Goal: Find specific page/section: Find specific page/section

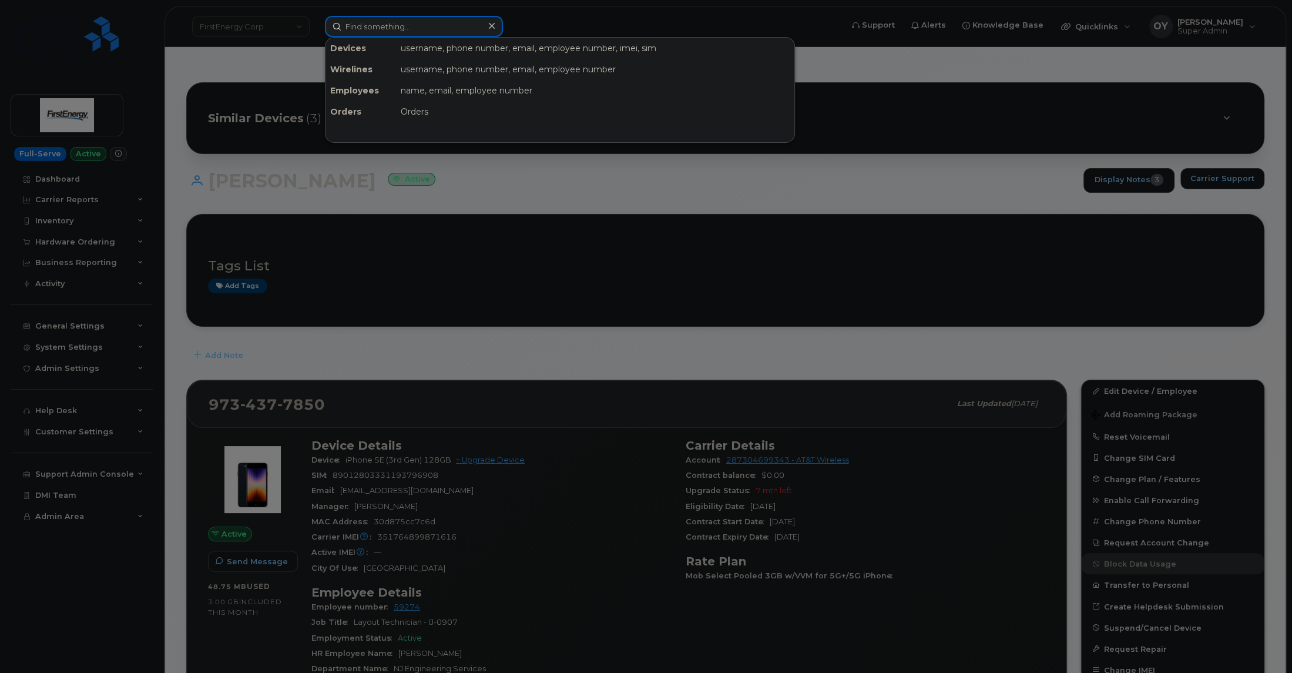
drag, startPoint x: 421, startPoint y: 35, endPoint x: 423, endPoint y: 28, distance: 8.0
click at [423, 28] on input at bounding box center [414, 26] width 178 height 21
paste input "7245624374"
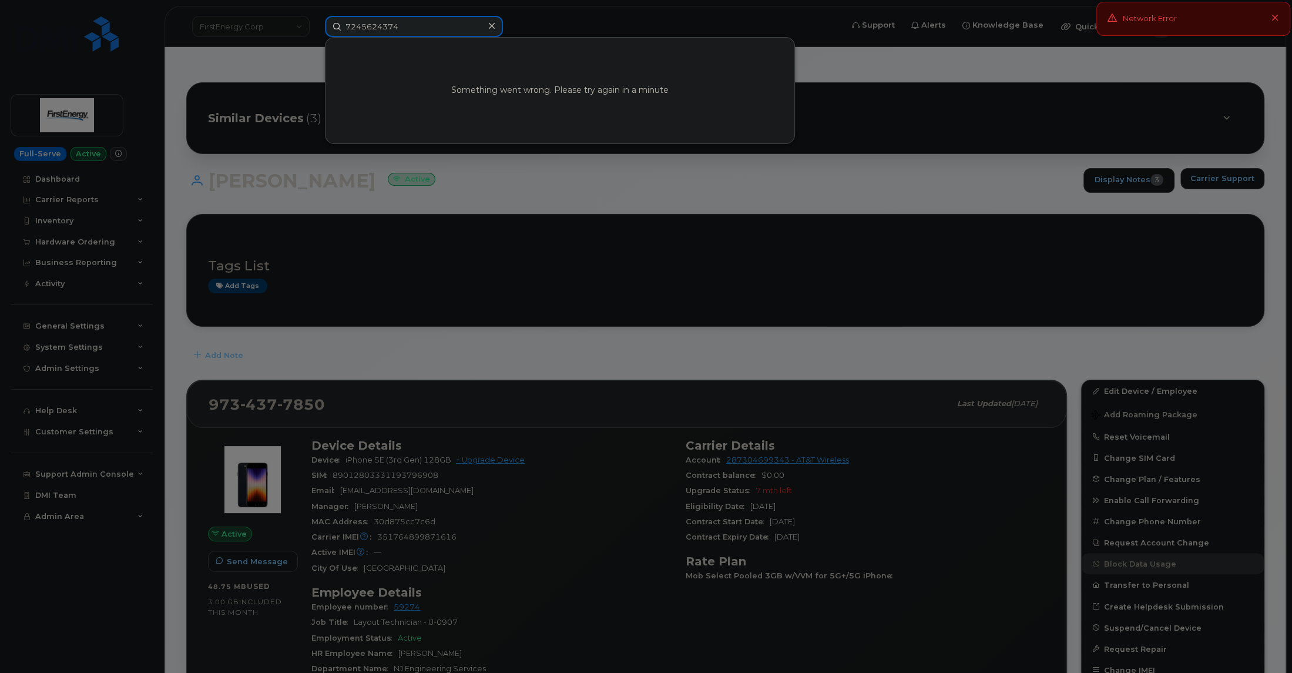
type input "7245624374"
click at [503, 200] on div at bounding box center [646, 336] width 1292 height 673
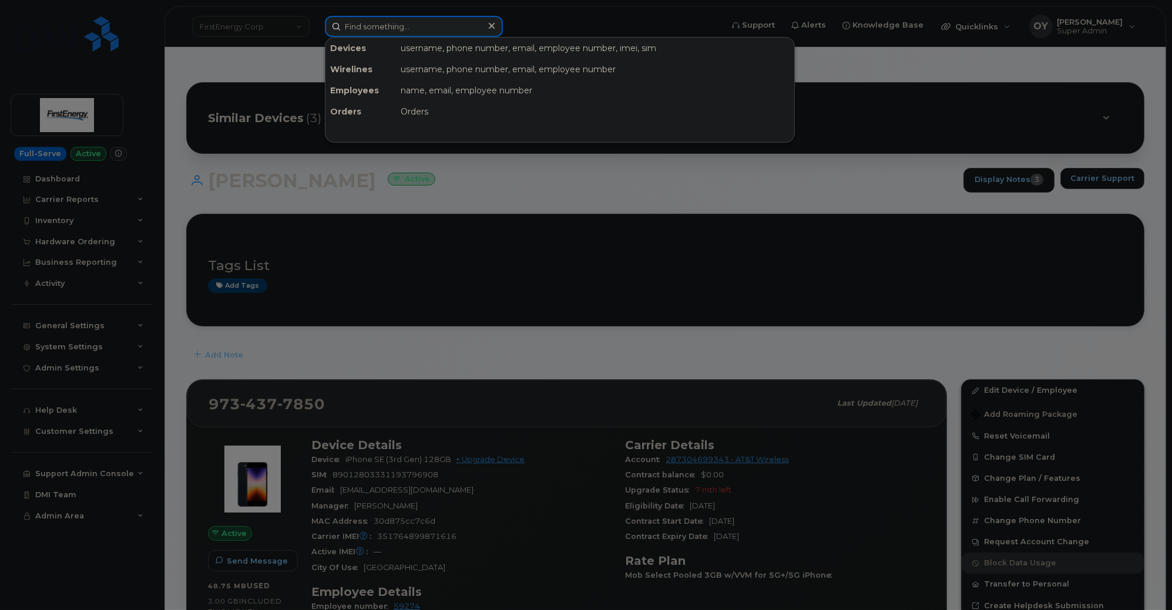
click at [412, 33] on input at bounding box center [414, 26] width 178 height 21
paste input "7245624374"
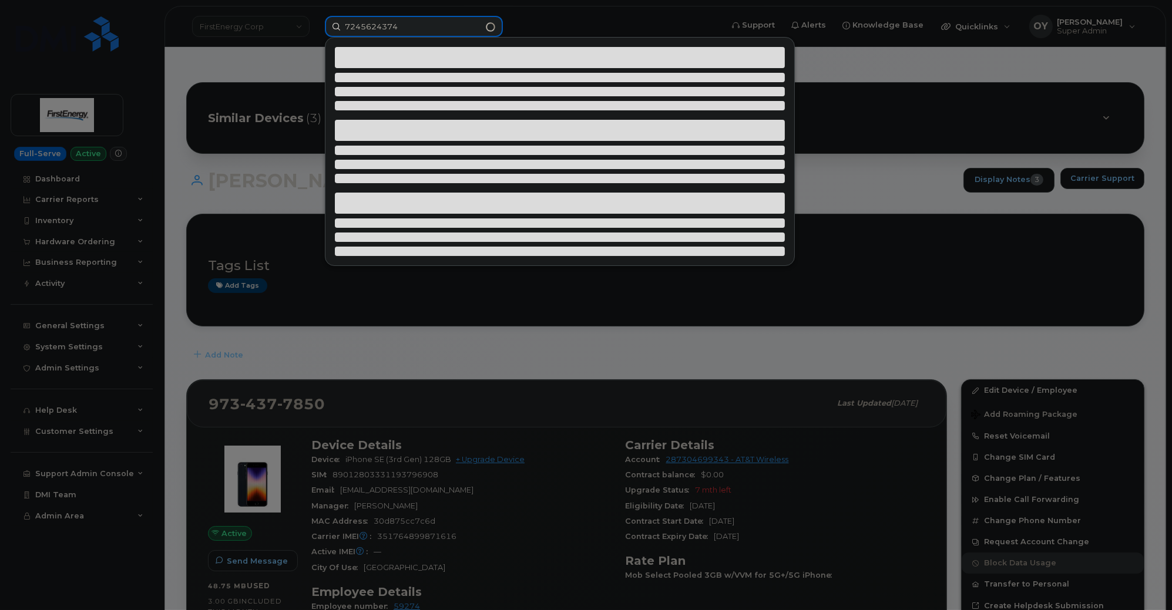
type input "7245624374"
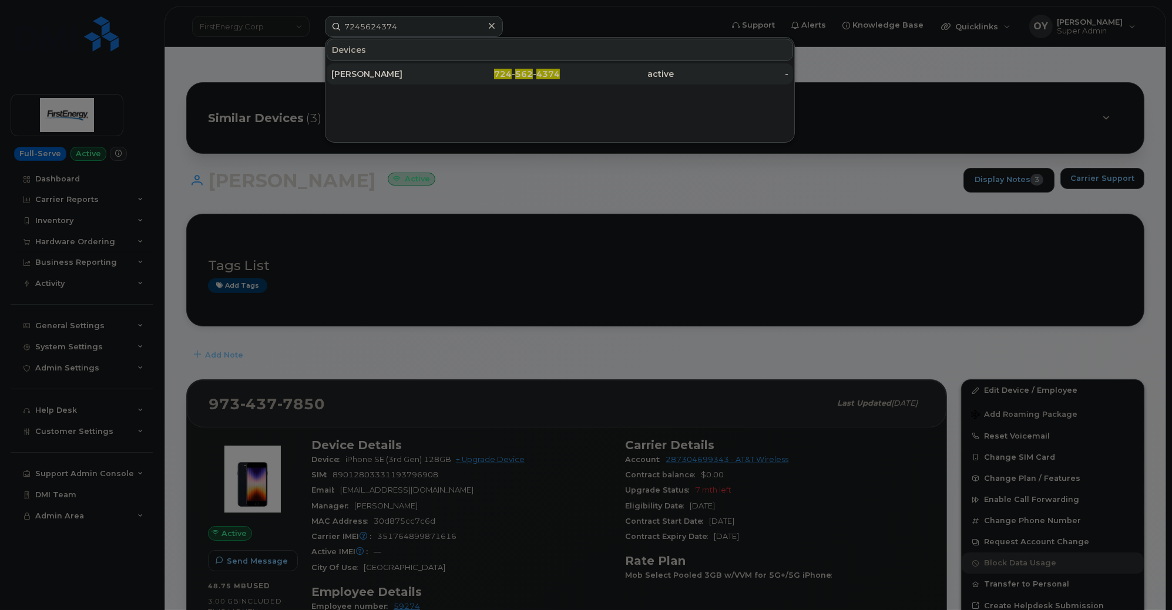
click at [426, 67] on div "[PERSON_NAME]" at bounding box center [388, 73] width 115 height 21
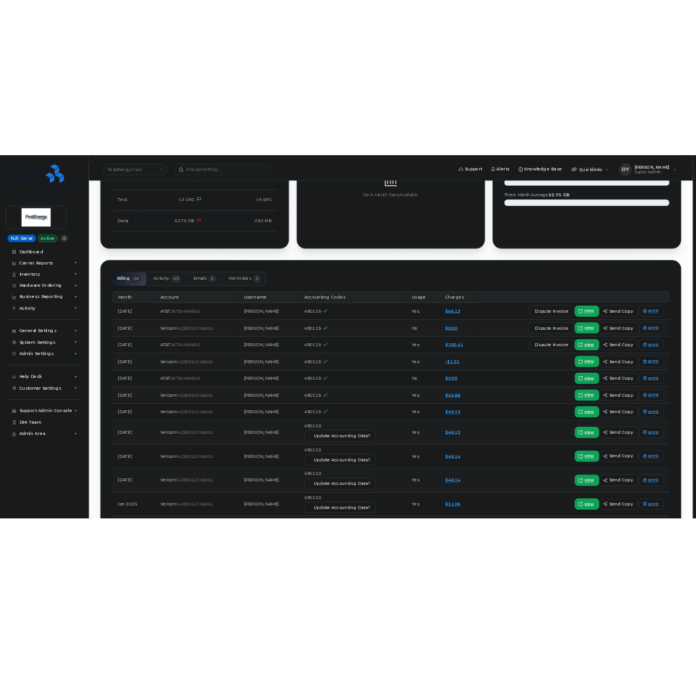
scroll to position [1055, 0]
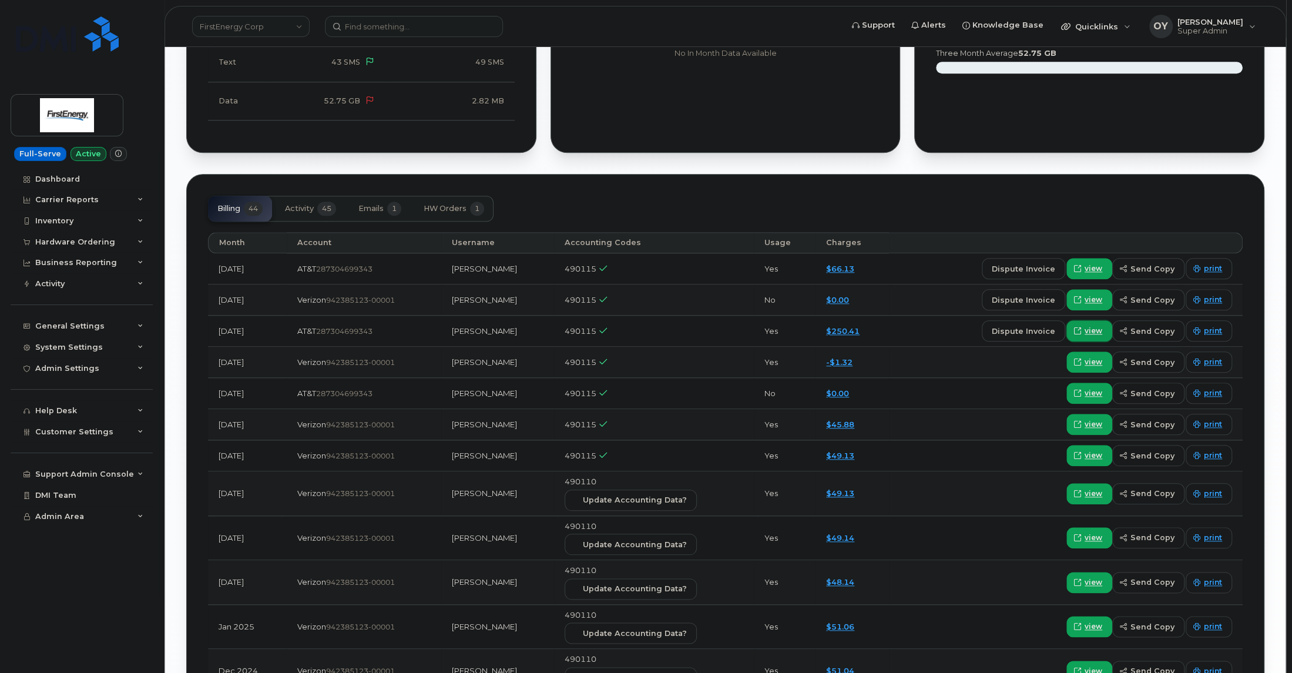
click at [1091, 328] on span "view" at bounding box center [1093, 330] width 18 height 11
